Goal: Task Accomplishment & Management: Manage account settings

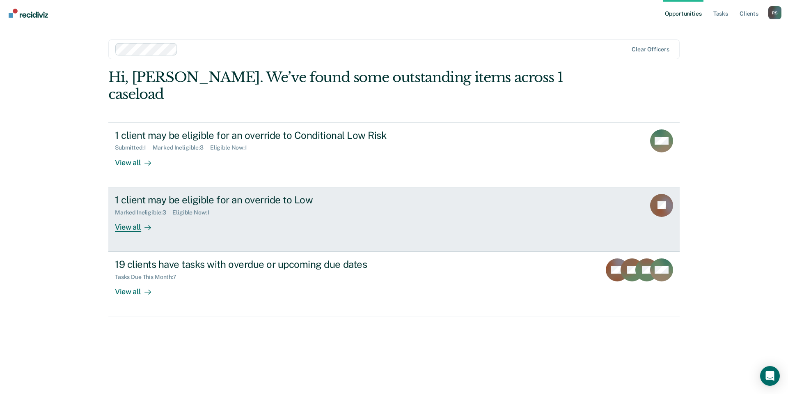
click at [220, 194] on div "1 client may be eligible for an override to Low" at bounding box center [259, 200] width 288 height 12
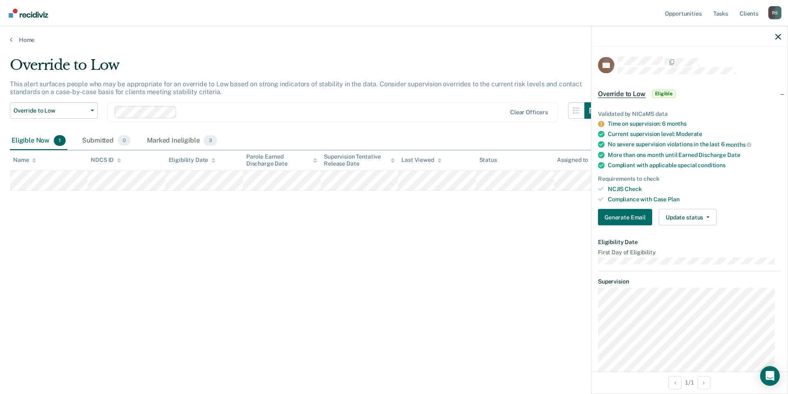
click at [602, 123] on icon at bounding box center [601, 124] width 7 height 7
click at [622, 216] on button "Generate Email" at bounding box center [625, 217] width 54 height 16
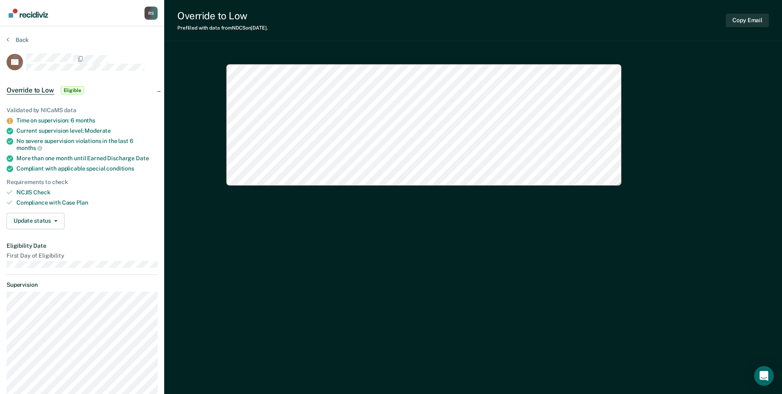
type textarea "x"
click at [29, 215] on button "Update status" at bounding box center [36, 221] width 58 height 16
click at [41, 240] on button "Mark Submitted" at bounding box center [46, 240] width 79 height 13
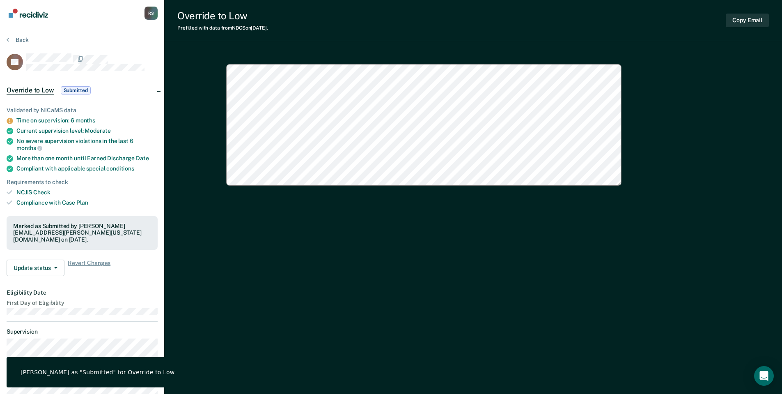
click at [128, 189] on div "NCJIS Check" at bounding box center [86, 192] width 141 height 7
click at [28, 41] on button "Back" at bounding box center [18, 39] width 22 height 7
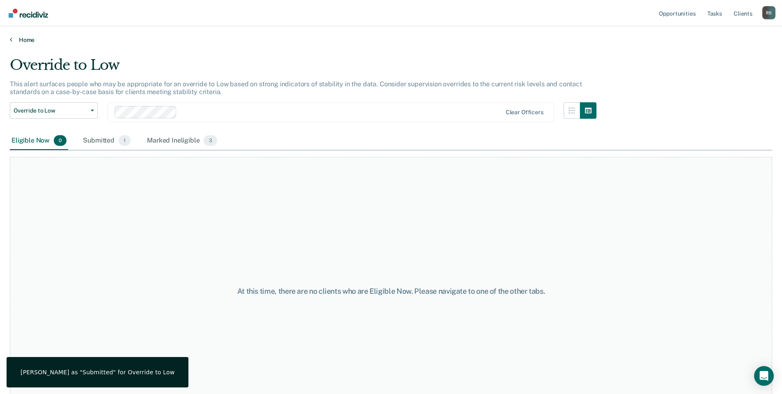
click at [34, 38] on link "Home" at bounding box center [391, 39] width 763 height 7
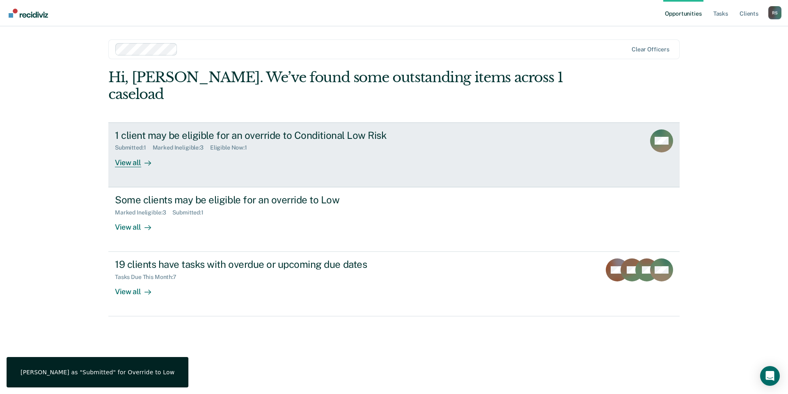
click at [194, 129] on div "1 client may be eligible for an override to Conditional Low Risk" at bounding box center [259, 135] width 288 height 12
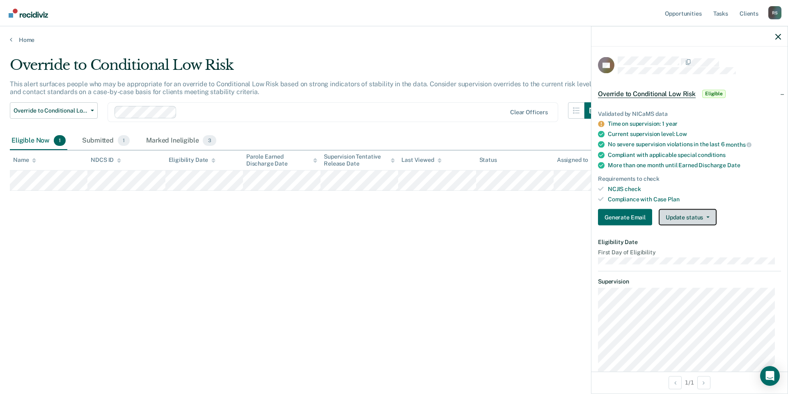
click at [688, 219] on button "Update status" at bounding box center [688, 217] width 58 height 16
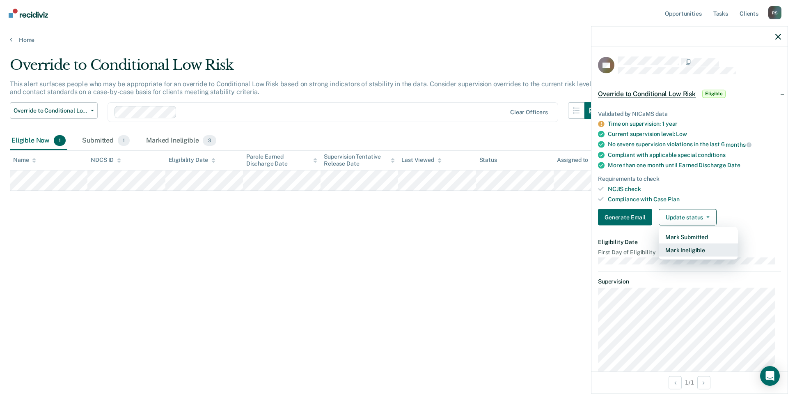
click at [687, 249] on button "Mark Ineligible" at bounding box center [698, 249] width 79 height 13
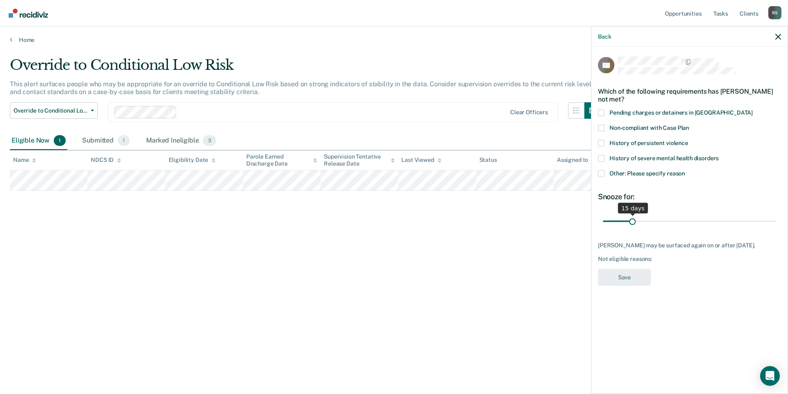
drag, startPoint x: 660, startPoint y: 220, endPoint x: 633, endPoint y: 221, distance: 27.1
click at [633, 221] on input "range" at bounding box center [689, 221] width 173 height 14
drag, startPoint x: 633, startPoint y: 221, endPoint x: 661, endPoint y: 225, distance: 28.9
type input "30"
click at [661, 225] on input "range" at bounding box center [689, 221] width 173 height 14
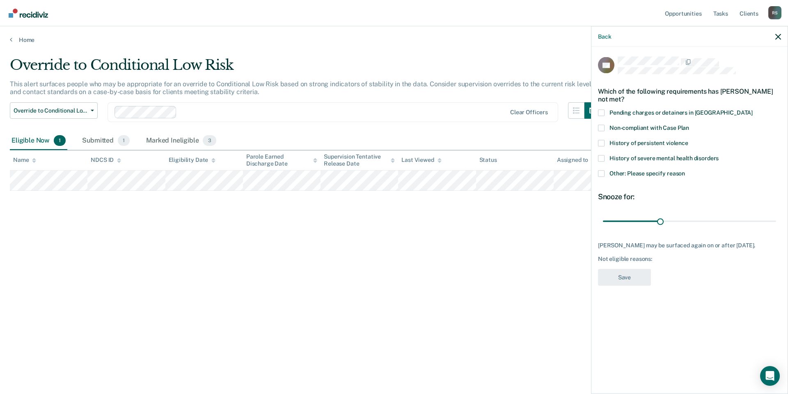
click at [652, 175] on span "Other: Please specify reason" at bounding box center [648, 173] width 76 height 7
click at [685, 170] on input "Other: Please specify reason" at bounding box center [685, 170] width 0 height 0
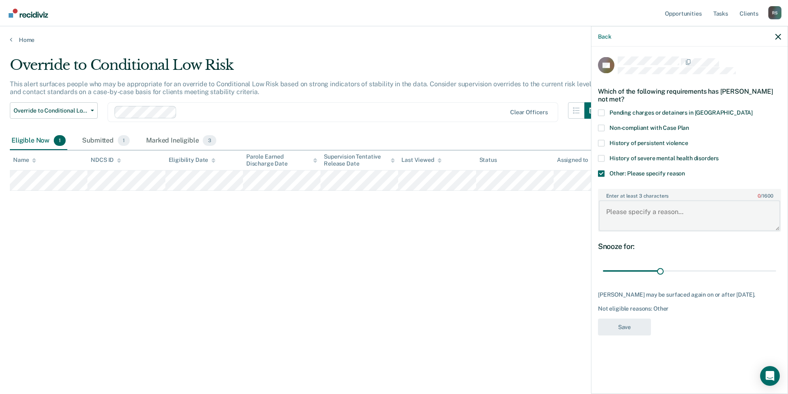
click at [663, 209] on textarea "Enter at least 3 characters 0 / 1600" at bounding box center [689, 215] width 181 height 30
type textarea "ORAS reassessment is scheduled for early October."
click at [618, 335] on button "Save" at bounding box center [624, 326] width 53 height 17
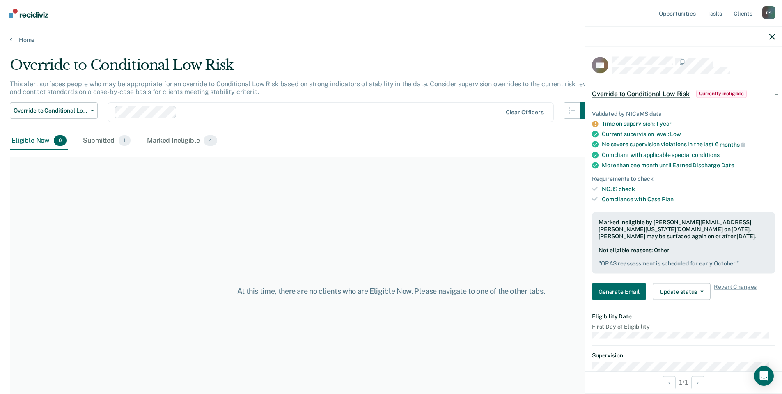
click at [442, 295] on div "At this time, there are no clients who are Eligible Now. Please navigate to one…" at bounding box center [391, 291] width 381 height 9
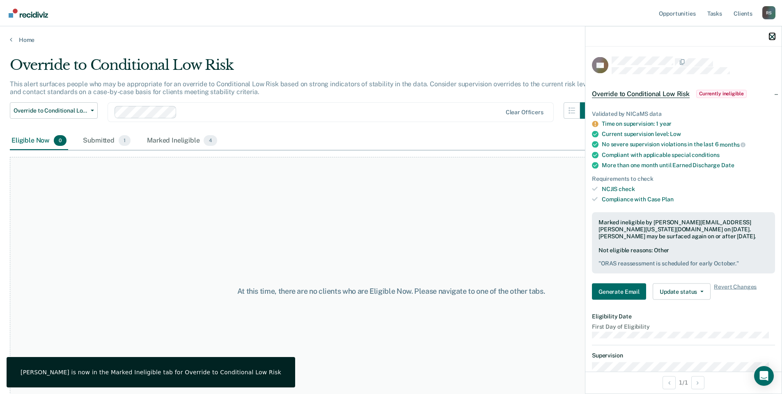
click at [774, 37] on icon "button" at bounding box center [772, 37] width 6 height 6
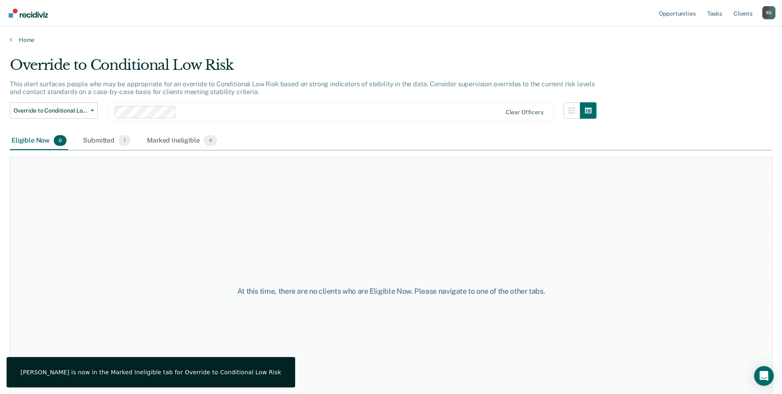
click at [25, 34] on div "Home" at bounding box center [391, 34] width 782 height 17
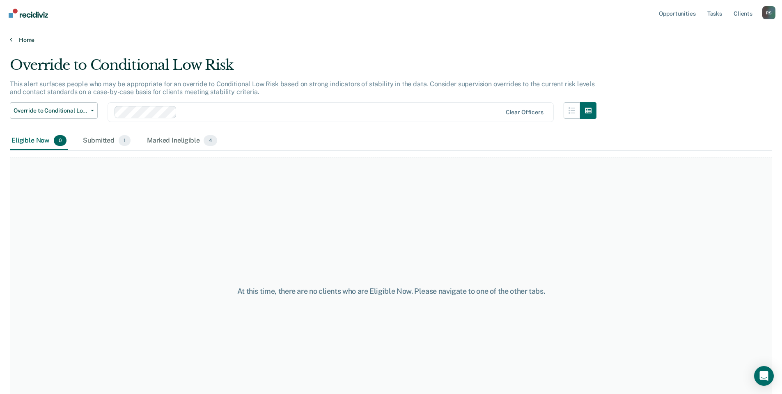
click at [25, 40] on link "Home" at bounding box center [391, 39] width 763 height 7
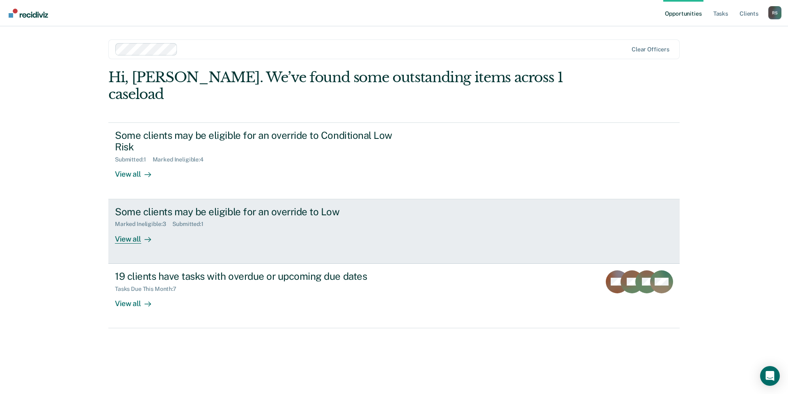
click at [242, 217] on div "Marked Ineligible : 3 Submitted : 1" at bounding box center [259, 222] width 288 height 10
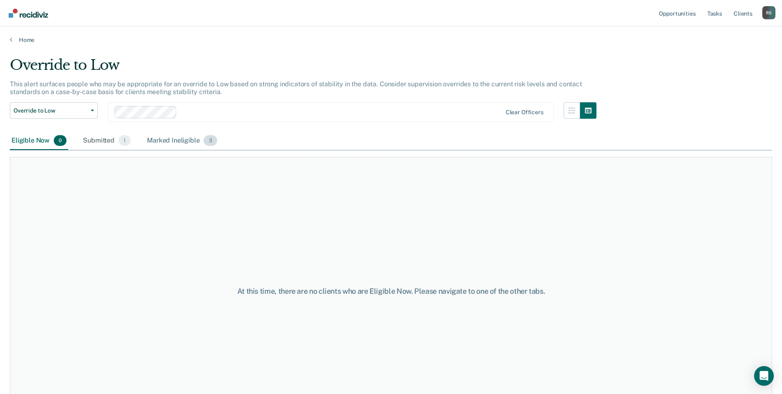
click at [169, 136] on div "Marked Ineligible 3" at bounding box center [181, 141] width 73 height 18
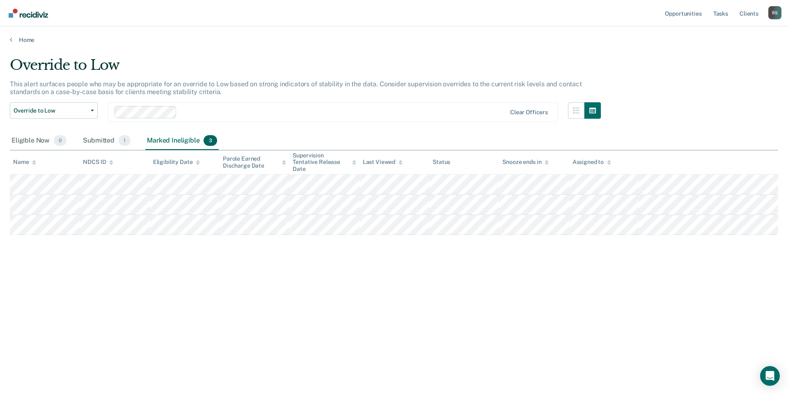
click at [9, 40] on div "Home" at bounding box center [394, 34] width 788 height 17
click at [18, 37] on link "Home" at bounding box center [394, 39] width 769 height 7
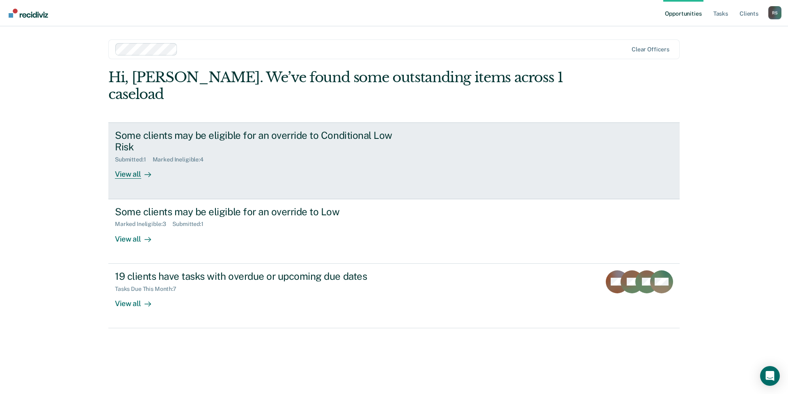
click at [243, 156] on div "Some clients may be eligible for an override to Conditional Low Risk Submitted …" at bounding box center [269, 154] width 308 height 50
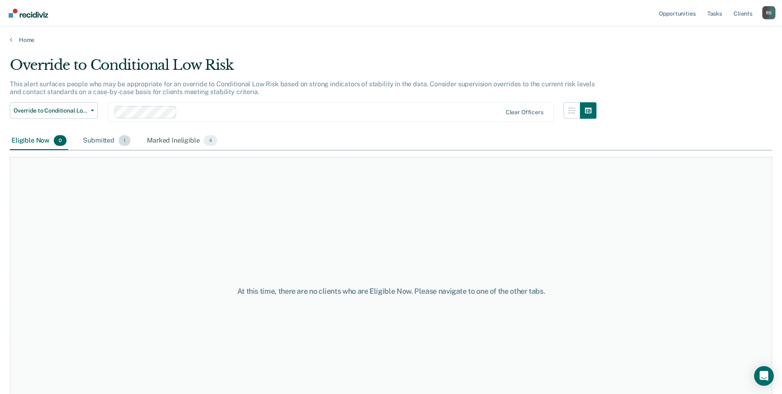
click at [97, 144] on div "Submitted 1" at bounding box center [106, 141] width 51 height 18
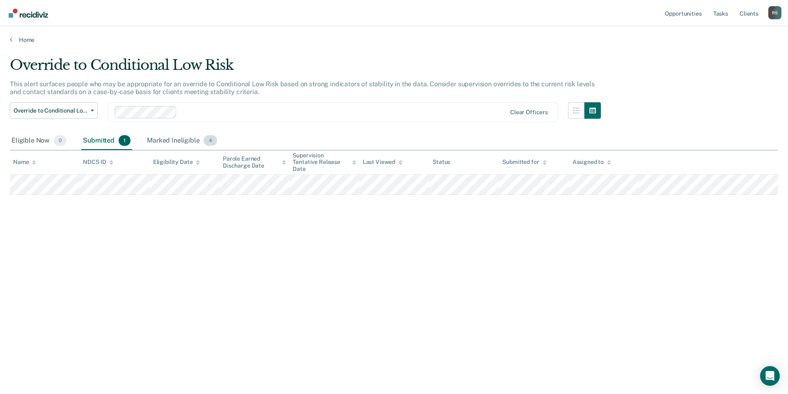
click at [177, 144] on div "Marked Ineligible 4" at bounding box center [181, 141] width 73 height 18
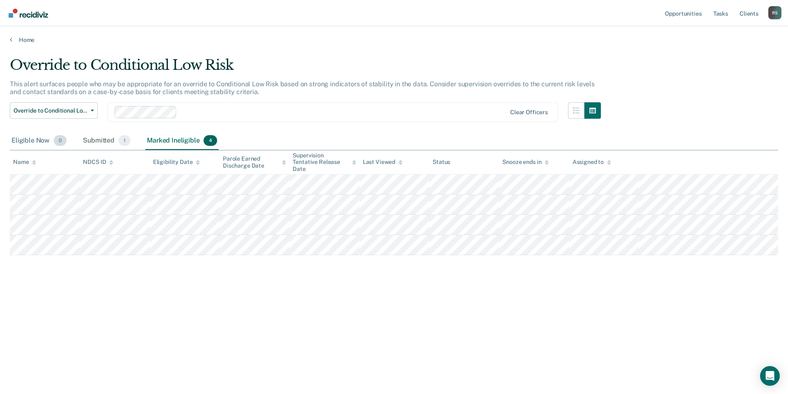
click at [37, 138] on div "Eligible Now 0" at bounding box center [39, 141] width 58 height 18
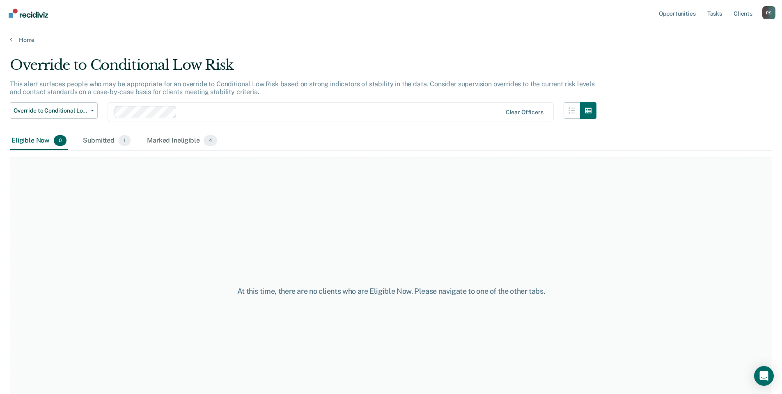
click at [16, 35] on div "Home" at bounding box center [391, 34] width 782 height 17
click at [23, 39] on link "Home" at bounding box center [391, 39] width 763 height 7
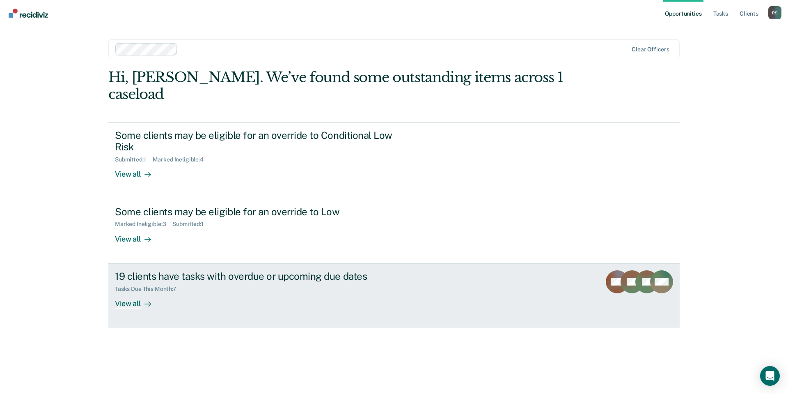
click at [290, 282] on div "Tasks Due This Month : 7" at bounding box center [259, 287] width 288 height 10
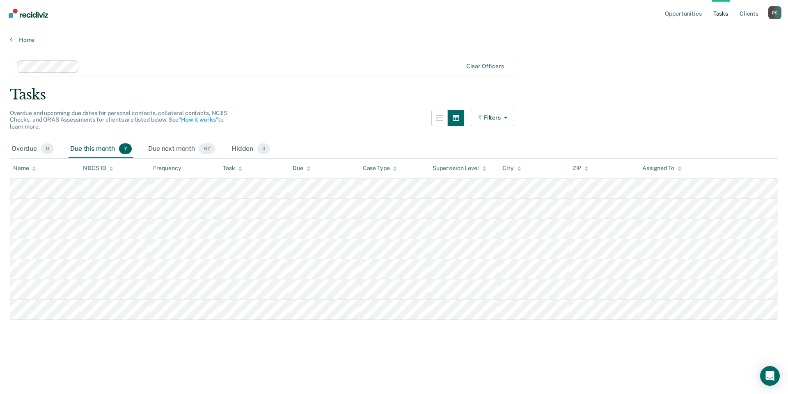
click at [290, 335] on main "Clear officers Tasks Overdue and upcoming due dates for personal contacts, coll…" at bounding box center [394, 218] width 788 height 348
click at [14, 40] on link "Home" at bounding box center [394, 39] width 769 height 7
